Goal: Task Accomplishment & Management: Manage account settings

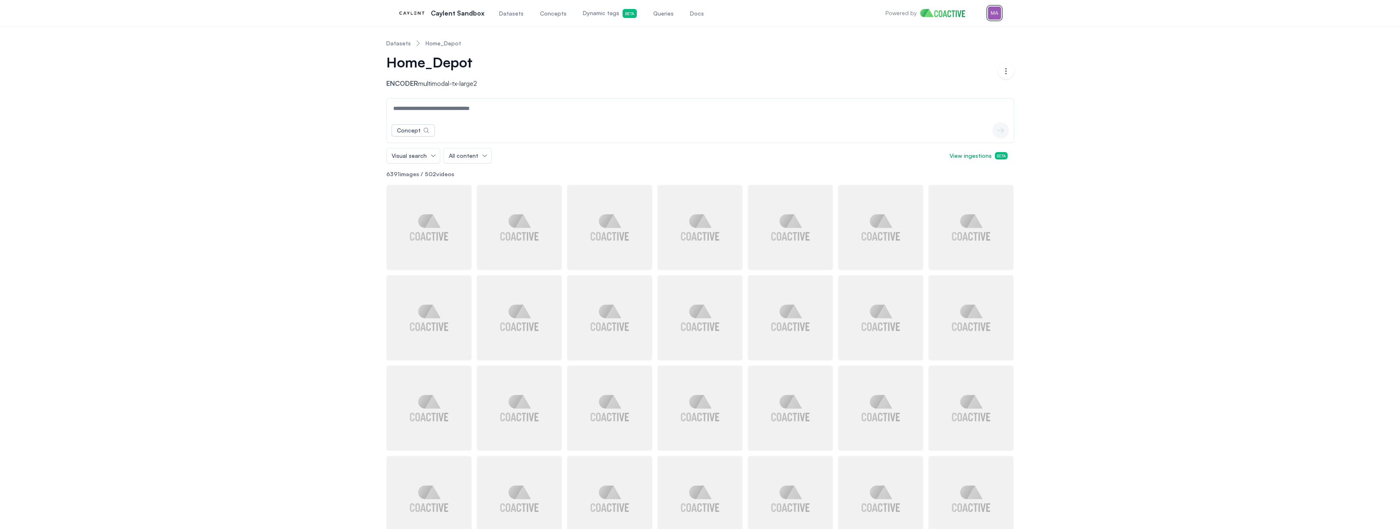
click at [991, 13] on img "button" at bounding box center [994, 13] width 13 height 13
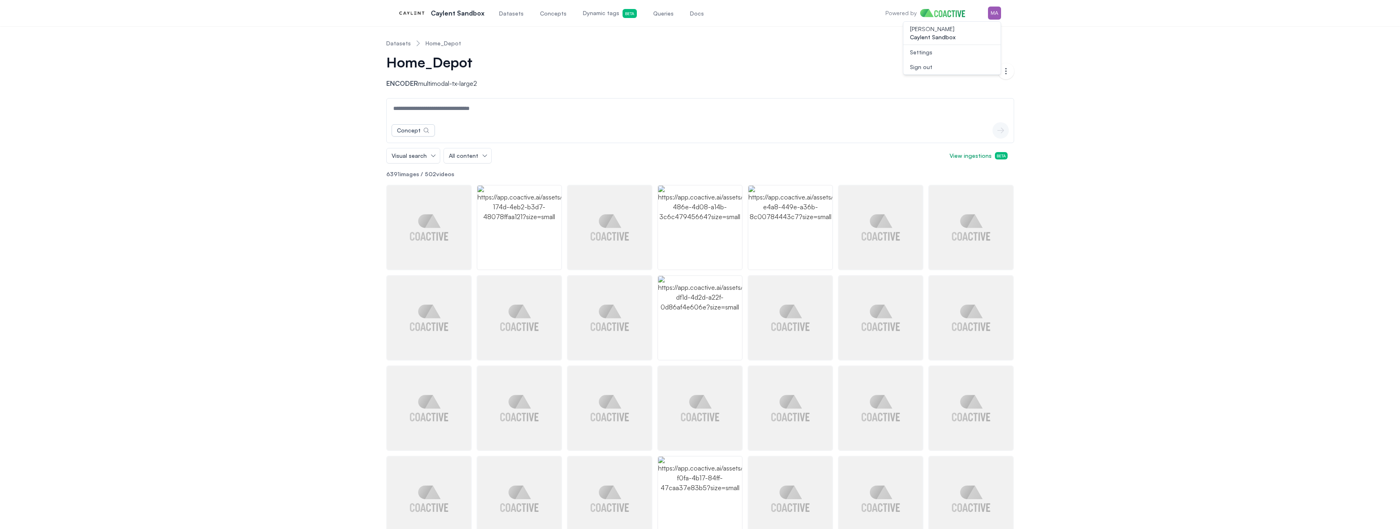
click at [423, 77] on div "Home_Depot" at bounding box center [435, 66] width 98 height 25
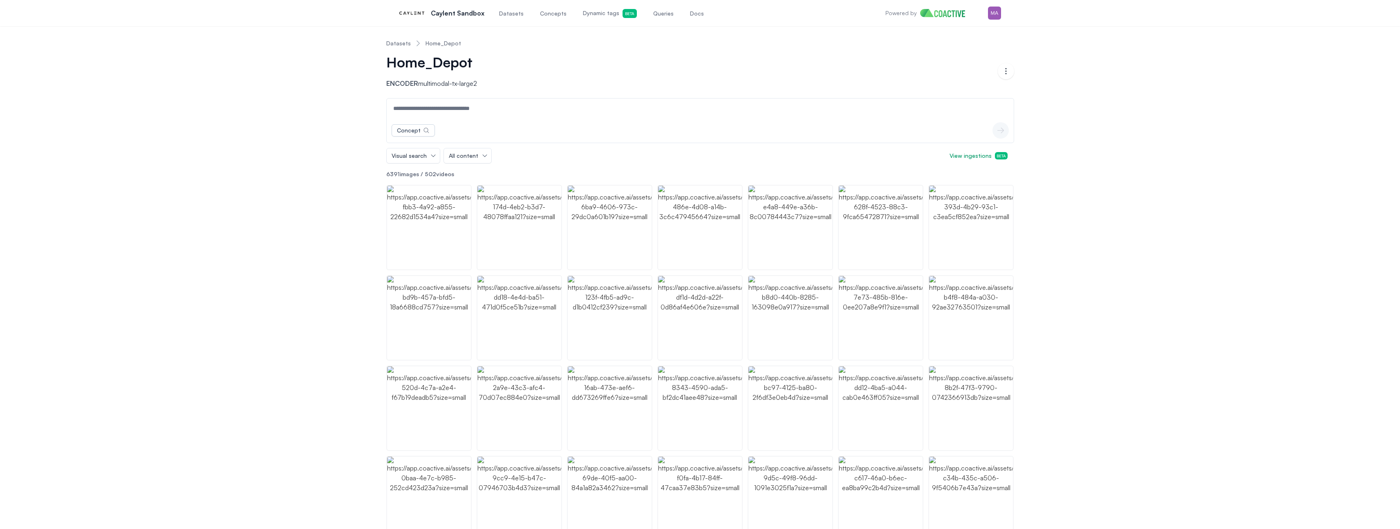
click at [389, 45] on link "Datasets" at bounding box center [398, 43] width 25 height 8
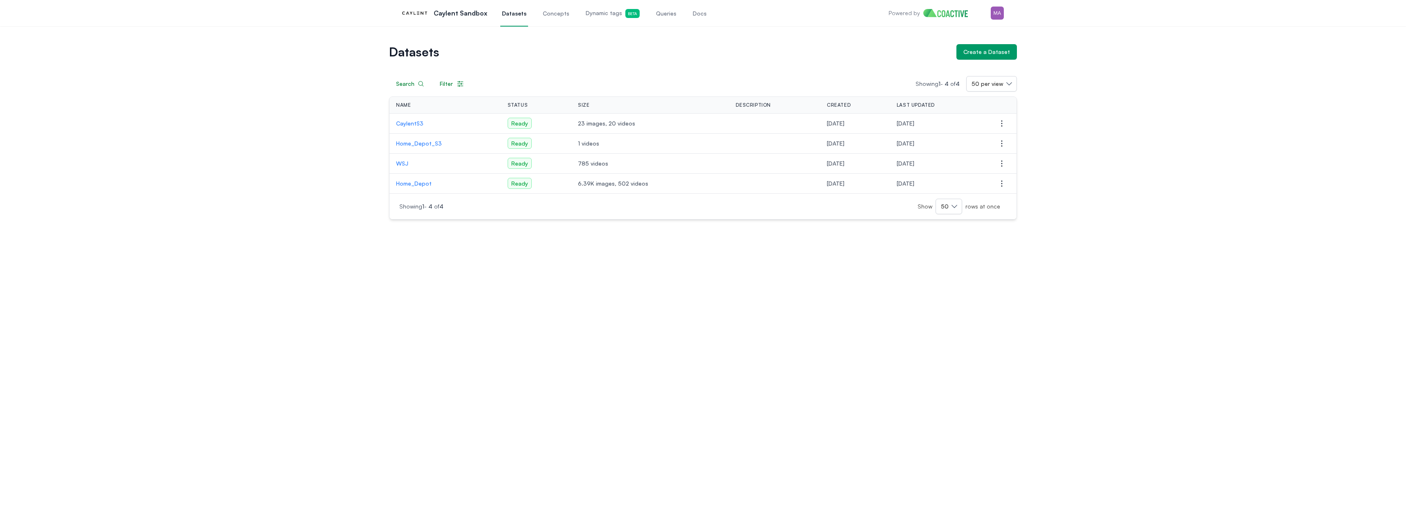
click at [415, 121] on p "CaylentS3" at bounding box center [445, 123] width 99 height 8
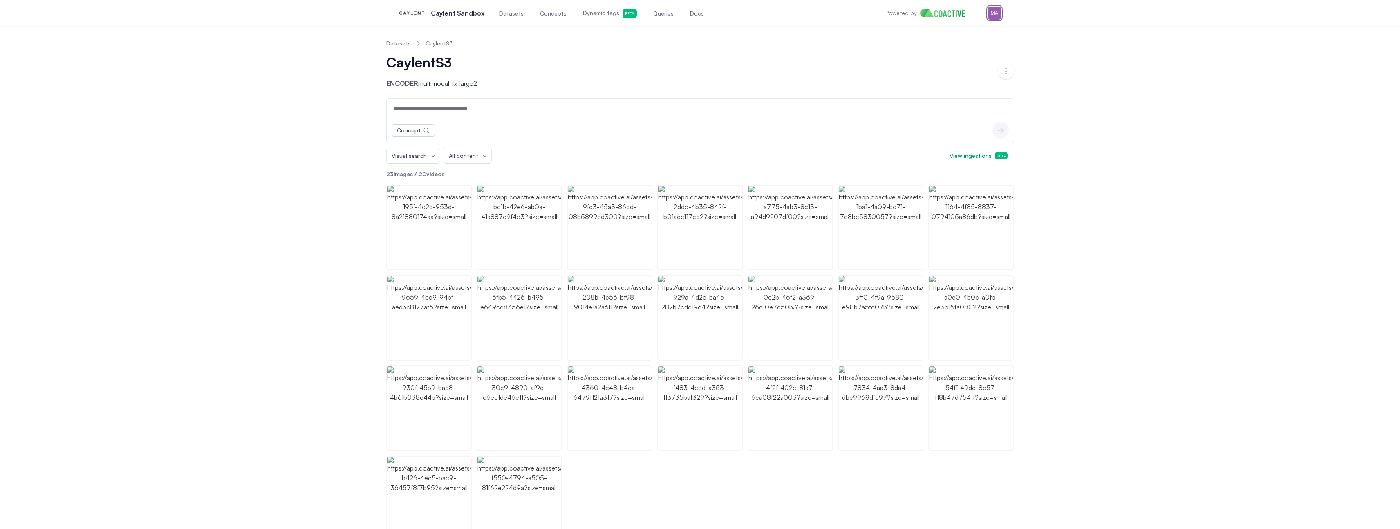
click at [997, 12] on img "button" at bounding box center [994, 13] width 13 height 13
click at [946, 55] on link "Settings" at bounding box center [951, 52] width 97 height 15
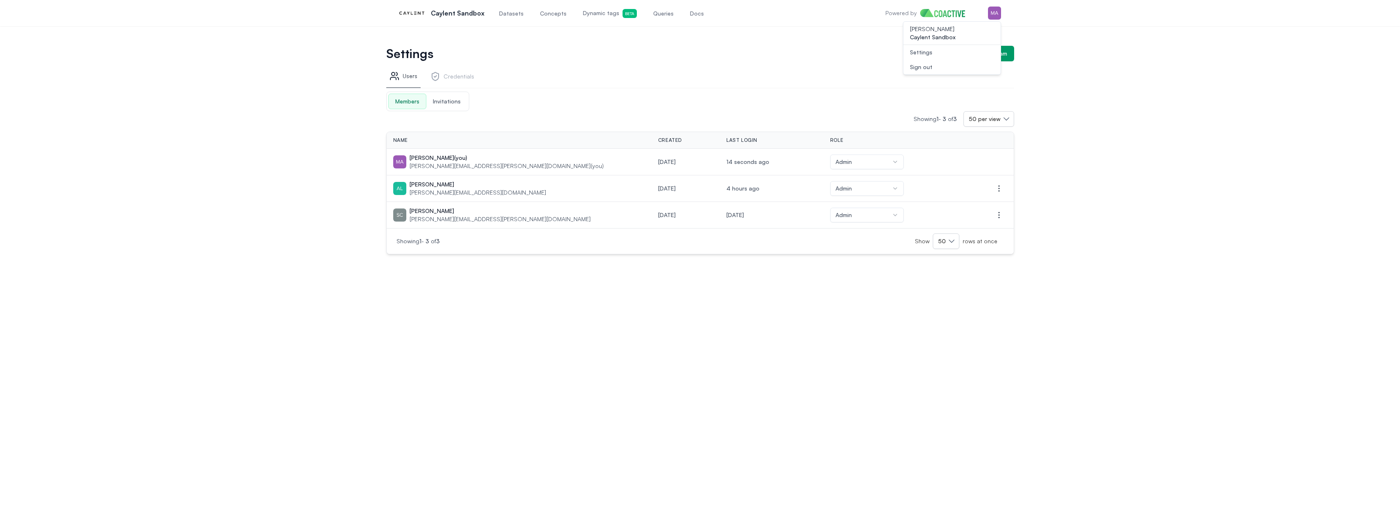
click at [450, 81] on link "Credentials" at bounding box center [452, 78] width 50 height 20
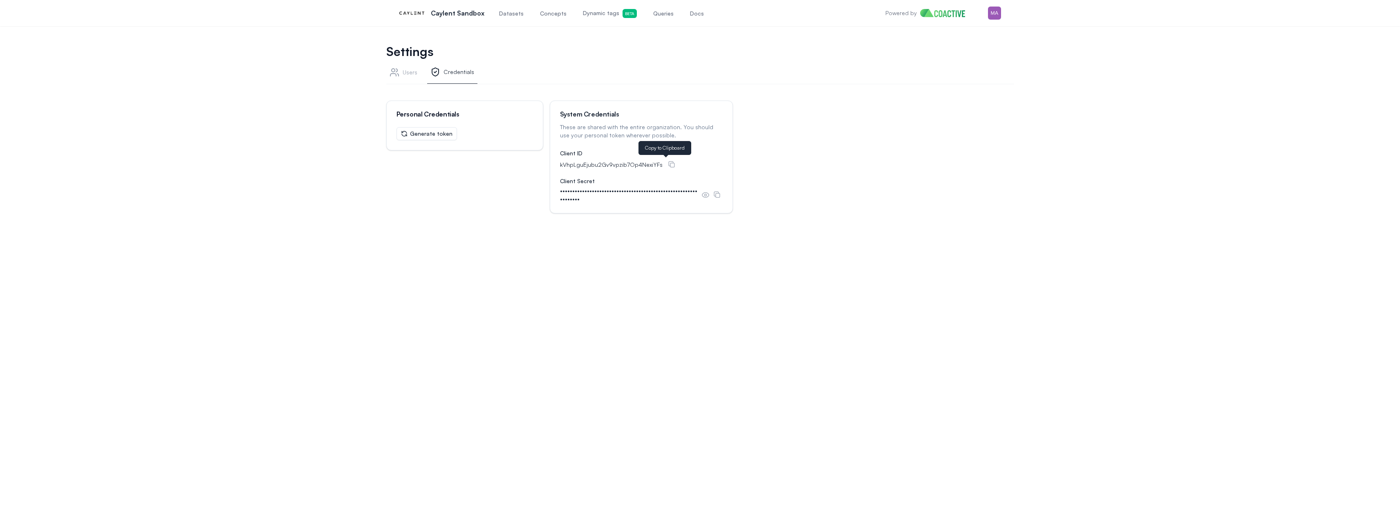
click at [668, 163] on icon at bounding box center [672, 164] width 8 height 8
click at [717, 193] on icon at bounding box center [717, 194] width 8 height 8
